Goal: Check status: Check status

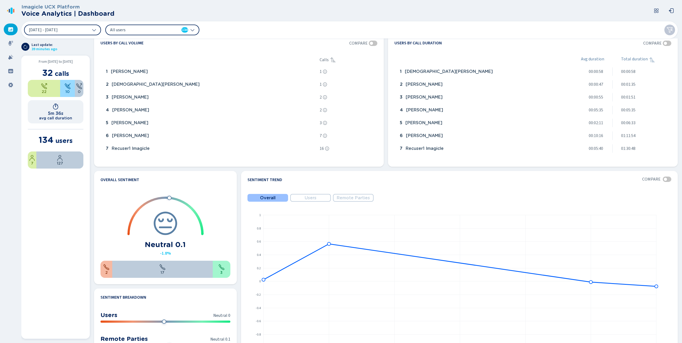
scroll to position [125, 0]
click at [10, 44] on icon at bounding box center [10, 43] width 5 height 5
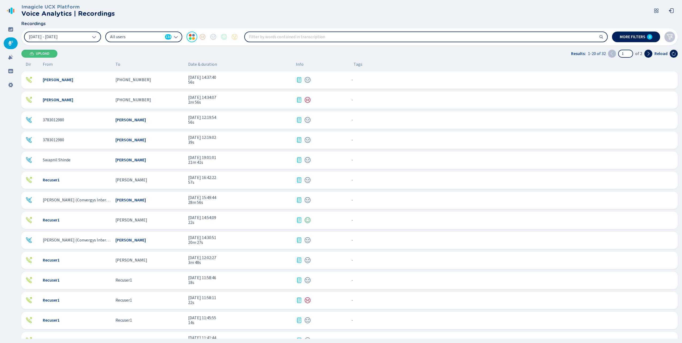
click at [204, 96] on span "[DATE] 14:34:07" at bounding box center [239, 97] width 103 height 5
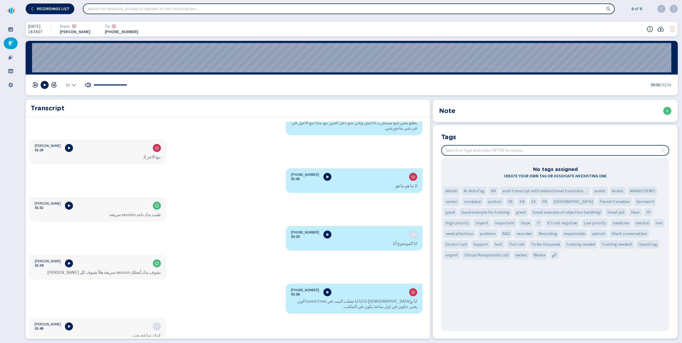
scroll to position [411, 0]
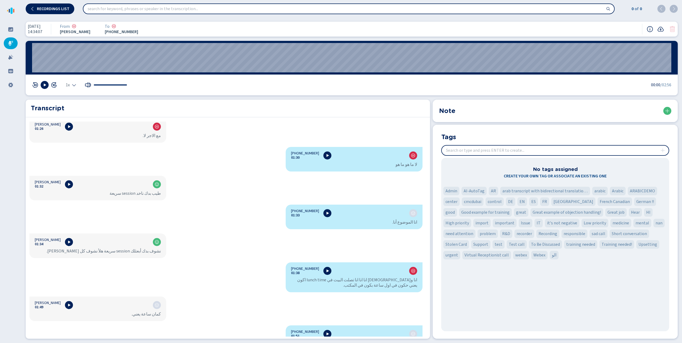
click at [475, 152] on input "insert" at bounding box center [555, 151] width 227 height 10
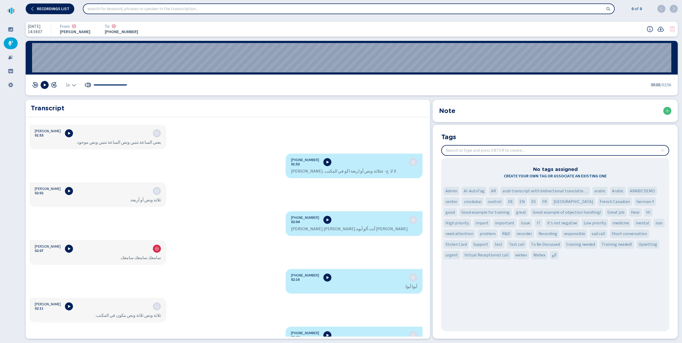
scroll to position [644, 0]
